Goal: Task Accomplishment & Management: Manage account settings

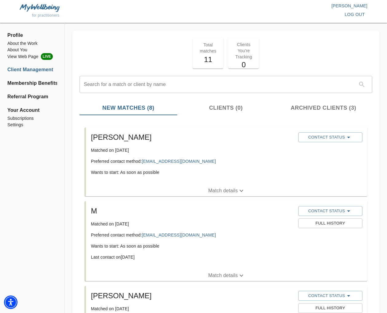
drag, startPoint x: 228, startPoint y: 189, endPoint x: 233, endPoint y: 190, distance: 5.4
click at [228, 189] on p "Match details" at bounding box center [222, 190] width 29 height 7
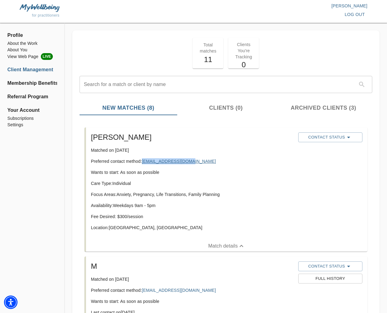
copy link "[EMAIL_ADDRESS][DOMAIN_NAME]"
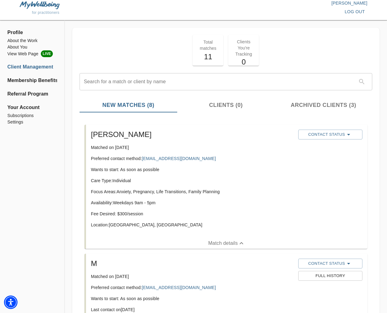
drag, startPoint x: 172, startPoint y: 209, endPoint x: 168, endPoint y: 211, distance: 4.6
click at [172, 209] on div "Care Type: Individual Focus Areas: Anxiety, Pregnancy, Life Transitions, Family…" at bounding box center [192, 204] width 202 height 55
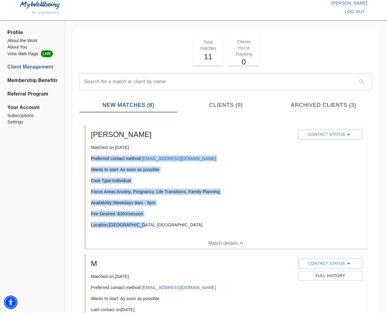
drag, startPoint x: 142, startPoint y: 224, endPoint x: 87, endPoint y: 157, distance: 86.5
click at [87, 157] on div "[PERSON_NAME] Matched on [DATE] Preferred contact method: [EMAIL_ADDRESS][DOMAI…" at bounding box center [226, 181] width 281 height 113
copy div "Preferred contact method: [EMAIL_ADDRESS][DOMAIN_NAME] Wants to start: As soon …"
drag, startPoint x: 276, startPoint y: 162, endPoint x: 213, endPoint y: 164, distance: 63.3
click at [276, 162] on div "[PERSON_NAME] Matched on [DATE] Preferred contact method: [EMAIL_ADDRESS][DOMAI…" at bounding box center [191, 181] width 207 height 108
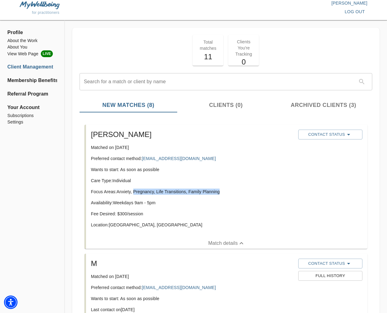
drag, startPoint x: 220, startPoint y: 192, endPoint x: 134, endPoint y: 189, distance: 86.3
click at [134, 189] on p "Focus Areas: Anxiety, Pregnancy, Life Transitions, Family Planning" at bounding box center [192, 191] width 202 height 6
copy p "Pregnancy, Life Transitions, Family Planning"
click at [338, 130] on button "Contact Status" at bounding box center [330, 135] width 64 height 10
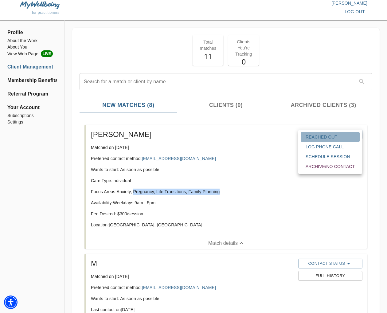
click at [331, 137] on span "Reached Out" at bounding box center [329, 137] width 49 height 6
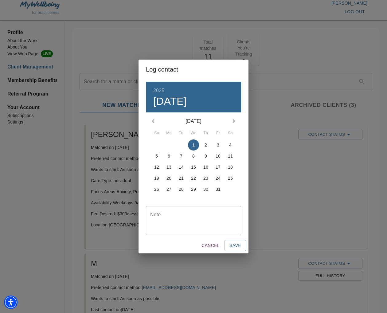
click at [206, 222] on textarea at bounding box center [193, 220] width 87 height 17
type textarea "initial email sent"
drag, startPoint x: 232, startPoint y: 243, endPoint x: 254, endPoint y: 244, distance: 22.2
click at [232, 243] on span "Save" at bounding box center [235, 246] width 12 height 8
